Goal: Complete application form: Complete application form

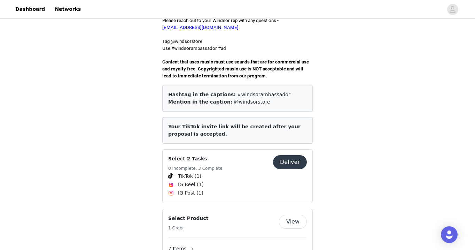
scroll to position [237, 0]
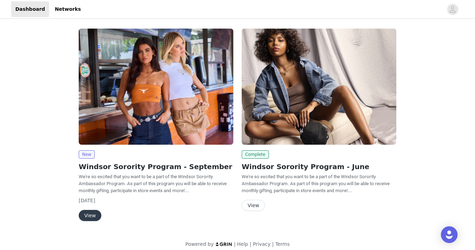
click at [92, 217] on button "View" at bounding box center [90, 215] width 23 height 11
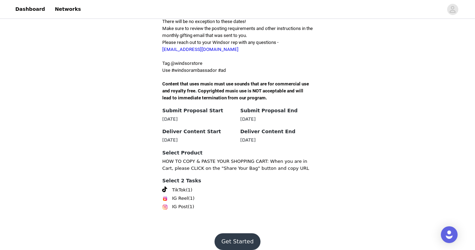
scroll to position [210, 0]
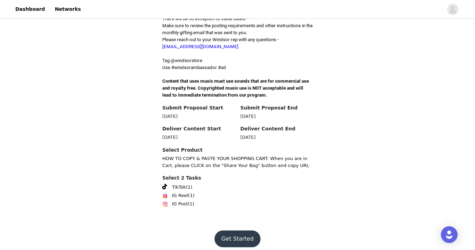
click at [240, 230] on button "Get Started" at bounding box center [238, 238] width 46 height 17
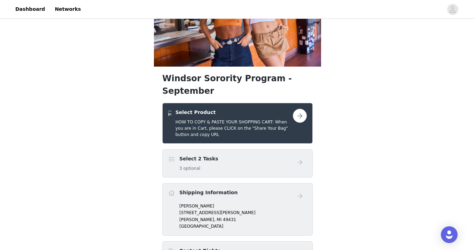
scroll to position [68, 0]
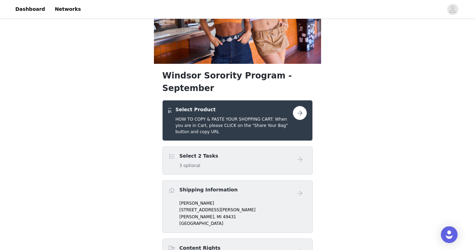
click at [285, 152] on div "Select 2 Tasks 3 optional" at bounding box center [230, 160] width 125 height 16
click at [301, 106] on button "button" at bounding box center [300, 113] width 14 height 14
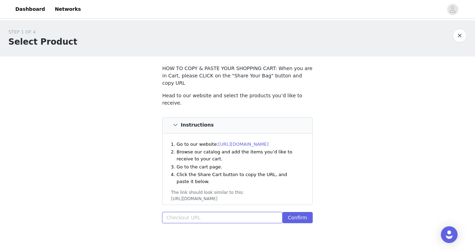
click at [203, 212] on input "text" at bounding box center [222, 217] width 120 height 11
paste input "https://www.windsorstore.com/cart/43298525184051:1,43238214074419:1,43474504384…"
type input "https://www.windsorstore.com/cart/43298525184051:1,43238214074419:1,43474504384…"
click at [289, 212] on button "Confirm" at bounding box center [297, 217] width 30 height 11
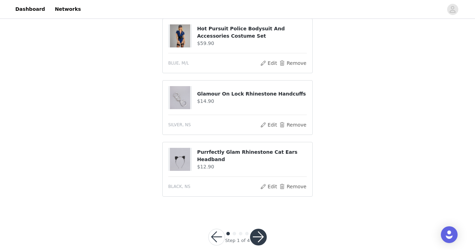
scroll to position [519, 0]
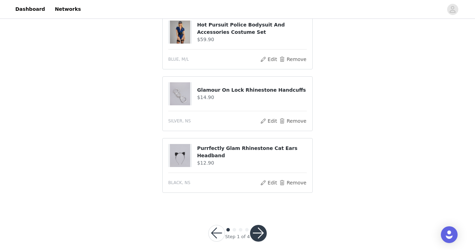
click at [258, 225] on button "button" at bounding box center [258, 233] width 17 height 17
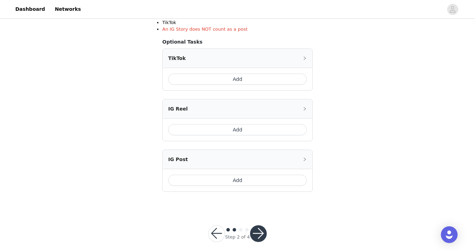
scroll to position [171, 0]
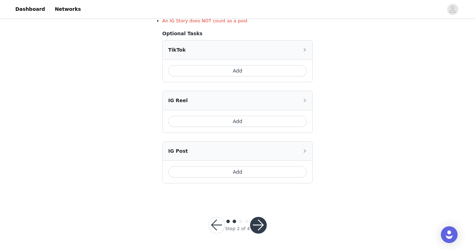
click at [264, 69] on button "Add" at bounding box center [237, 70] width 139 height 11
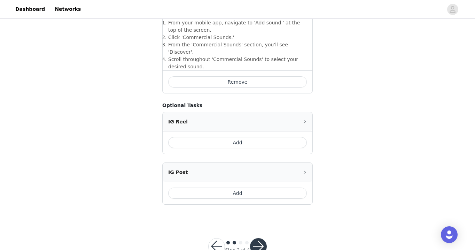
scroll to position [288, 0]
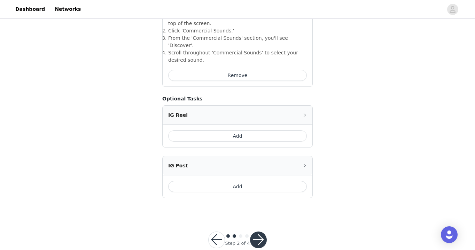
click at [240, 181] on button "Add" at bounding box center [237, 186] width 139 height 11
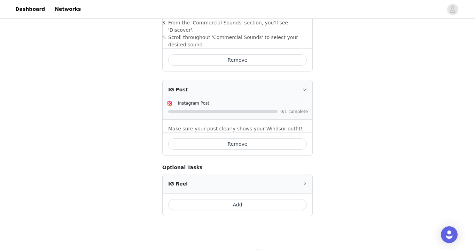
scroll to position [321, 0]
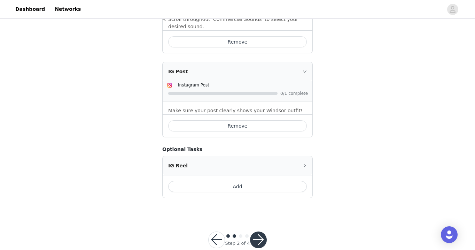
click at [259, 231] on button "button" at bounding box center [258, 239] width 17 height 17
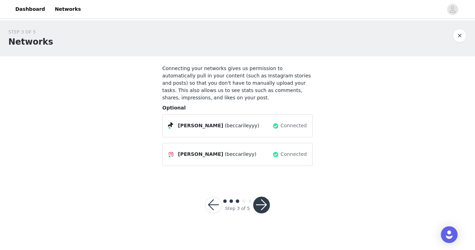
click at [235, 156] on span "(beccarileyy)" at bounding box center [241, 153] width 32 height 7
click at [238, 127] on span "(beccarileyyy)" at bounding box center [242, 125] width 34 height 7
click at [225, 125] on span "(beccarileyyy)" at bounding box center [242, 125] width 34 height 7
click at [191, 127] on span "Becca Riley" at bounding box center [200, 125] width 45 height 7
drag, startPoint x: 191, startPoint y: 127, endPoint x: 281, endPoint y: 126, distance: 89.9
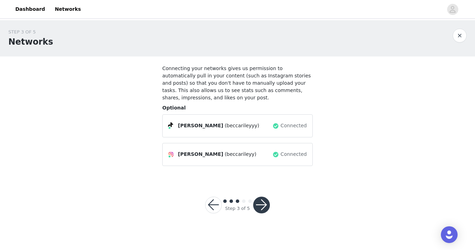
click at [281, 126] on div "Becca Riley (beccarileyyy) Connected" at bounding box center [237, 125] width 139 height 11
click at [281, 126] on div "Connected" at bounding box center [289, 125] width 34 height 11
click at [297, 125] on span "Connected" at bounding box center [294, 125] width 26 height 7
click at [177, 124] on div at bounding box center [173, 126] width 10 height 8
click at [166, 124] on div "Becca Riley (beccarileyyy) Connected" at bounding box center [237, 125] width 150 height 23
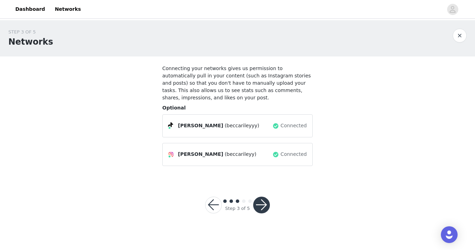
click at [172, 124] on span at bounding box center [170, 125] width 5 height 6
click at [176, 131] on div "Becca Riley (beccarileyyy) Connected" at bounding box center [237, 125] width 150 height 23
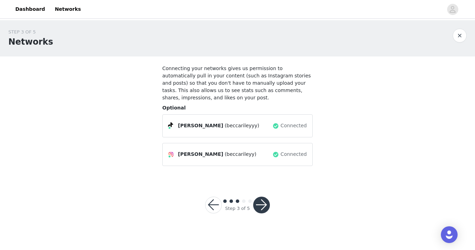
click at [282, 128] on span "Connected" at bounding box center [294, 125] width 26 height 7
click at [291, 155] on span "Connected" at bounding box center [294, 153] width 26 height 7
click at [287, 130] on div "Connected" at bounding box center [289, 125] width 34 height 11
click at [287, 159] on div "Connected" at bounding box center [289, 154] width 34 height 11
click at [288, 124] on span "Connected" at bounding box center [294, 125] width 26 height 7
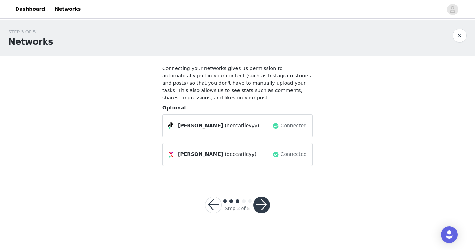
click at [286, 153] on span "Connected" at bounding box center [294, 153] width 26 height 7
click at [290, 127] on span "Connected" at bounding box center [294, 125] width 26 height 7
click at [262, 209] on button "button" at bounding box center [261, 204] width 17 height 17
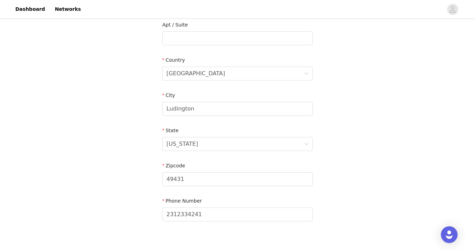
scroll to position [199, 0]
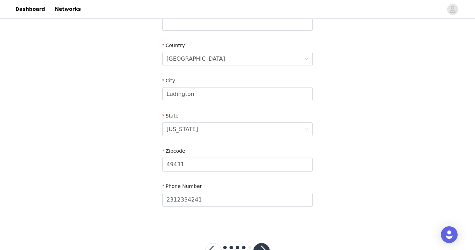
click at [224, 103] on div "City Ludington" at bounding box center [237, 90] width 150 height 27
click at [223, 96] on input "Ludington" at bounding box center [237, 94] width 150 height 14
drag, startPoint x: 222, startPoint y: 100, endPoint x: 156, endPoint y: 92, distance: 66.1
click at [156, 91] on section "Email szobo1rr@cmich.edu First Name Rebecca Last Name Szoboszlay Address 2435 N…" at bounding box center [237, 42] width 167 height 369
type input "Mount Pleasant"
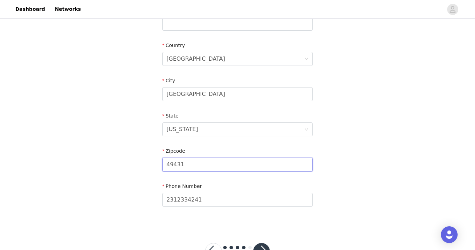
drag, startPoint x: 189, startPoint y: 162, endPoint x: 169, endPoint y: 164, distance: 20.3
click at [169, 164] on input "49431" at bounding box center [237, 164] width 150 height 14
type input "48858"
click at [209, 200] on input "2312334241" at bounding box center [237, 200] width 150 height 14
click at [361, 155] on div "STEP 4 OF 5 Shipping Information Email szobo1rr@cmich.edu First Name Rebecca La…" at bounding box center [237, 23] width 475 height 405
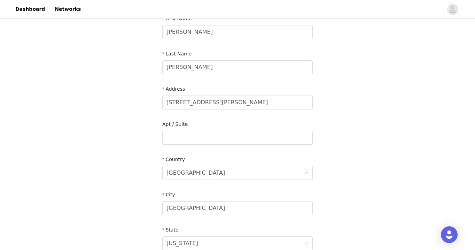
scroll to position [86, 0]
drag, startPoint x: 207, startPoint y: 105, endPoint x: 144, endPoint y: 99, distance: 63.4
click at [144, 99] on div "STEP 4 OF 5 Shipping Information Email szobo1rr@cmich.edu First Name Rebecca La…" at bounding box center [237, 136] width 475 height 405
type input "2"
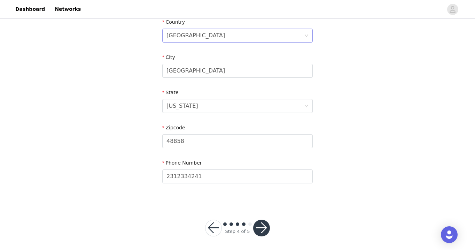
scroll to position [225, 0]
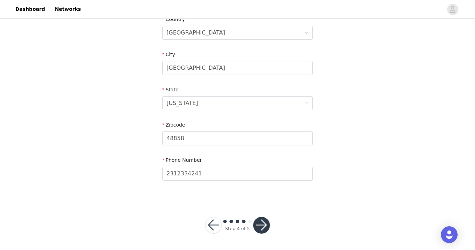
type input "916 S Main St"
click at [264, 224] on button "button" at bounding box center [261, 225] width 17 height 17
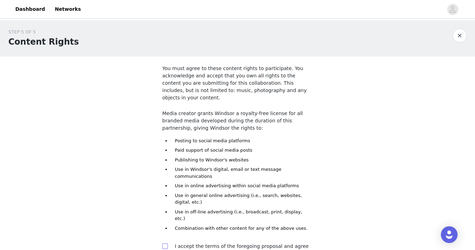
click at [164, 243] on span at bounding box center [165, 246] width 6 height 6
click at [164, 243] on input "checkbox" at bounding box center [164, 245] width 5 height 5
checkbox input "true"
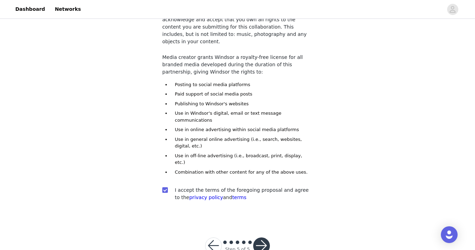
click at [263, 237] on button "button" at bounding box center [261, 245] width 17 height 17
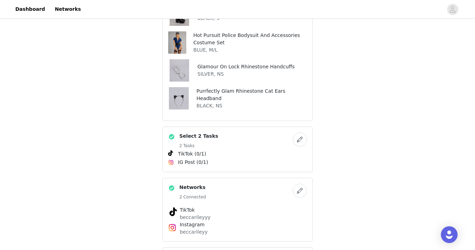
scroll to position [301, 0]
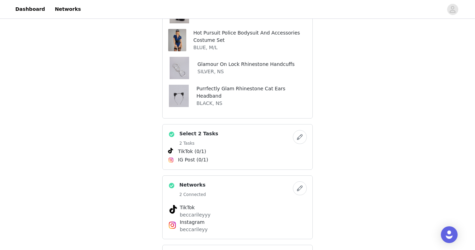
click at [299, 181] on button "button" at bounding box center [300, 188] width 14 height 14
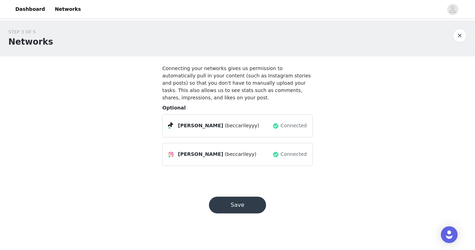
click at [281, 127] on div "Connected" at bounding box center [289, 125] width 34 height 11
click at [225, 126] on span "(beccarileyyy)" at bounding box center [242, 125] width 34 height 7
click at [289, 77] on h4 "Connecting your networks gives us permission to automatically pull in your cont…" at bounding box center [237, 83] width 150 height 37
click at [295, 117] on div "Becca Riley (beccarileyyy) Connected" at bounding box center [237, 125] width 150 height 23
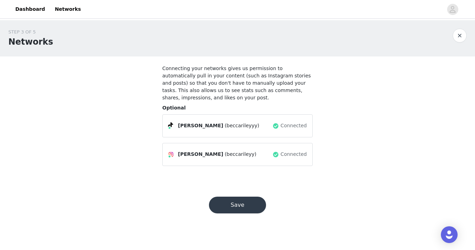
click at [289, 121] on div "Connected" at bounding box center [289, 125] width 34 height 11
click at [289, 127] on span "Connected" at bounding box center [294, 125] width 26 height 7
click at [277, 125] on span at bounding box center [275, 126] width 7 height 8
click at [303, 128] on span "Connected" at bounding box center [294, 125] width 26 height 7
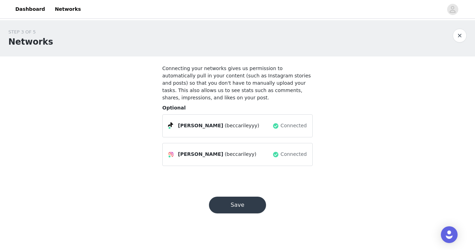
click at [288, 157] on span "Connected" at bounding box center [294, 153] width 26 height 7
click at [287, 168] on section "Connecting your networks gives us permission to automatically pull in your cont…" at bounding box center [237, 117] width 167 height 123
click at [466, 31] on div at bounding box center [460, 36] width 14 height 14
click at [454, 39] on button "button" at bounding box center [460, 36] width 14 height 14
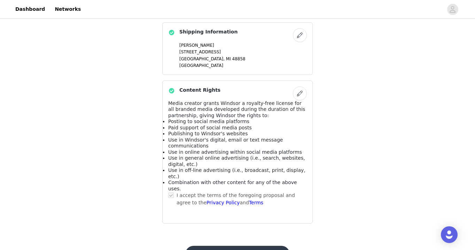
scroll to position [531, 0]
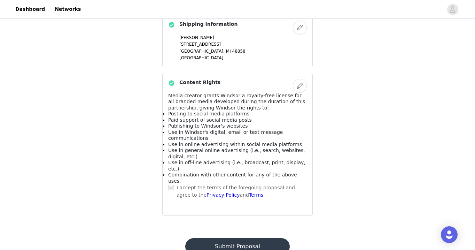
click at [250, 238] on button "Submit Proposal" at bounding box center [237, 246] width 104 height 17
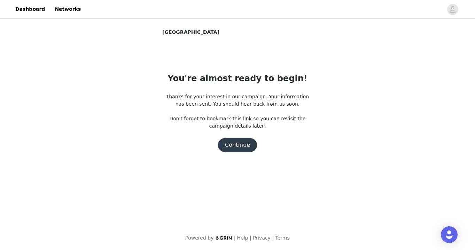
click at [238, 151] on button "Continue" at bounding box center [237, 145] width 39 height 14
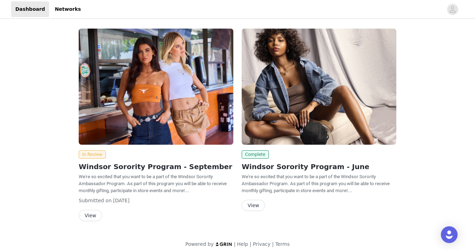
scroll to position [6, 0]
